Goal: Task Accomplishment & Management: Use online tool/utility

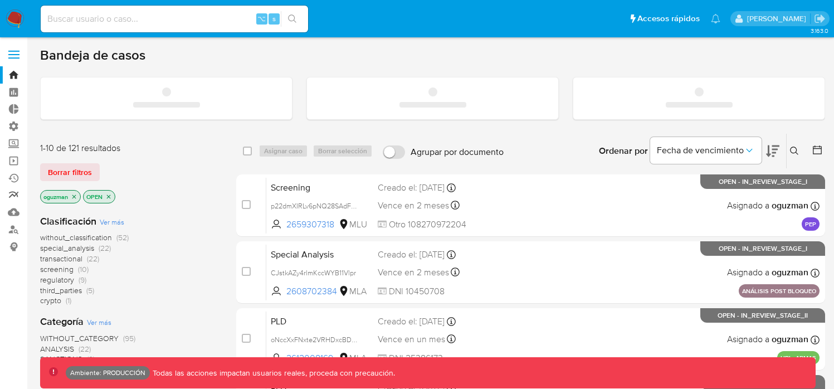
click at [9, 193] on link "Reportes" at bounding box center [66, 195] width 133 height 17
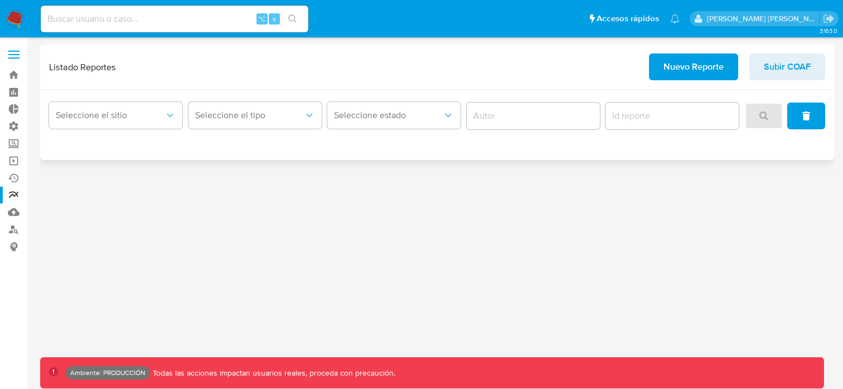
click at [701, 74] on span "Nuevo Reporte" at bounding box center [693, 67] width 60 height 25
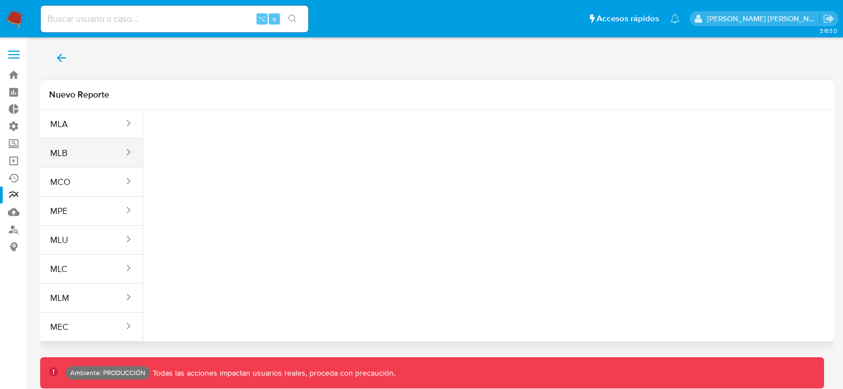
click at [121, 158] on div "sites" at bounding box center [125, 153] width 18 height 13
click at [84, 150] on button "MLB" at bounding box center [82, 153] width 85 height 27
click at [195, 144] on span "Seleccione una opcion" at bounding box center [208, 139] width 98 height 11
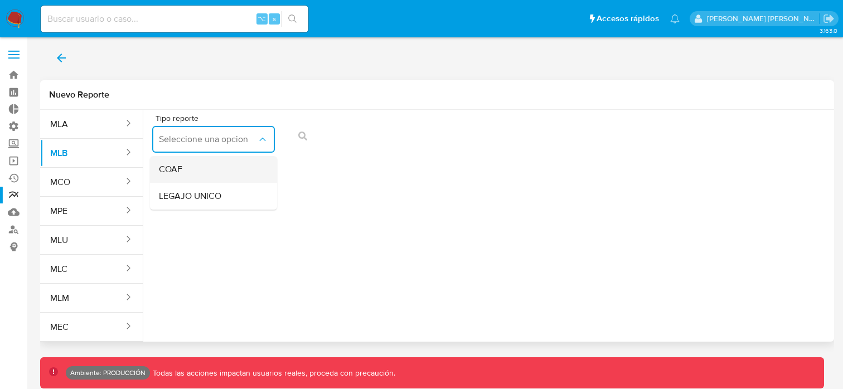
click at [194, 167] on div "COAF" at bounding box center [210, 169] width 103 height 27
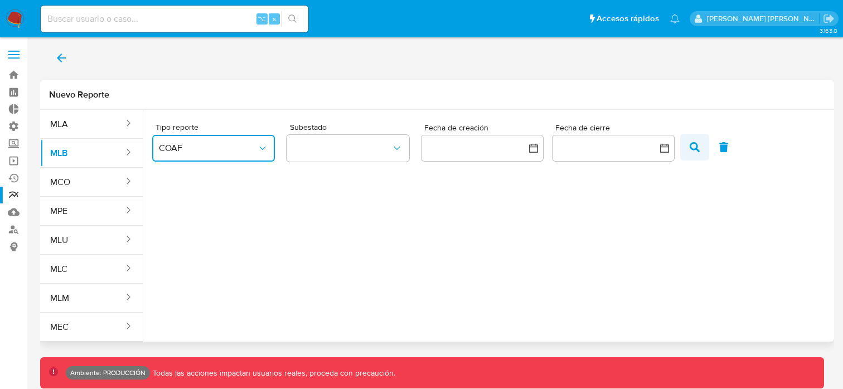
click at [691, 148] on icon "button" at bounding box center [695, 147] width 10 height 10
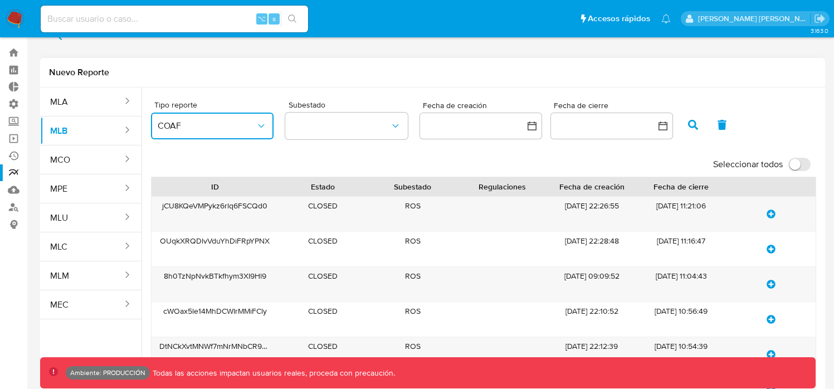
scroll to position [22, 0]
